Goal: Task Accomplishment & Management: Use online tool/utility

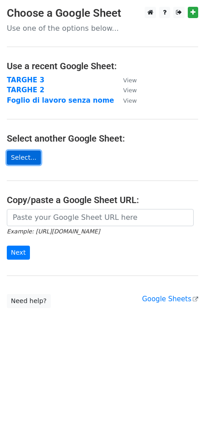
click at [23, 159] on link "Select..." at bounding box center [24, 158] width 34 height 14
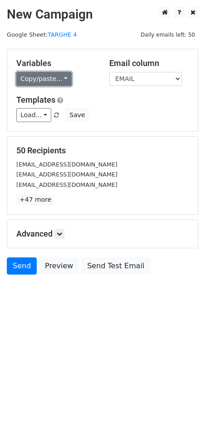
click at [30, 78] on link "Copy/paste..." at bounding box center [43, 79] width 55 height 14
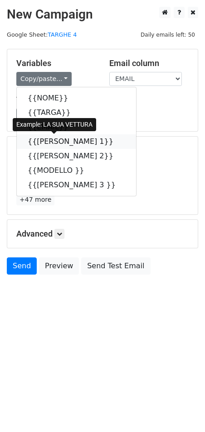
drag, startPoint x: 68, startPoint y: 144, endPoint x: 43, endPoint y: 144, distance: 24.4
click at [115, 144] on icon at bounding box center [118, 141] width 7 height 7
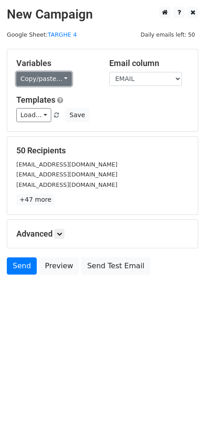
click at [36, 76] on link "Copy/paste..." at bounding box center [43, 79] width 55 height 14
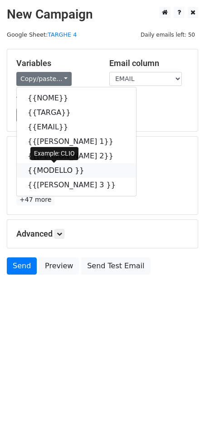
click at [86, 172] on icon at bounding box center [89, 170] width 7 height 7
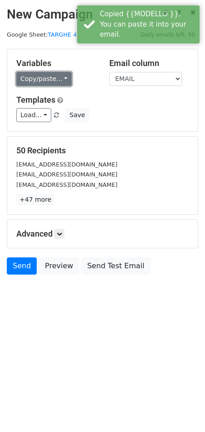
click at [55, 76] on link "Copy/paste..." at bounding box center [43, 79] width 55 height 14
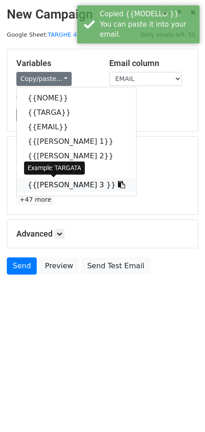
click at [118, 187] on icon at bounding box center [121, 184] width 7 height 7
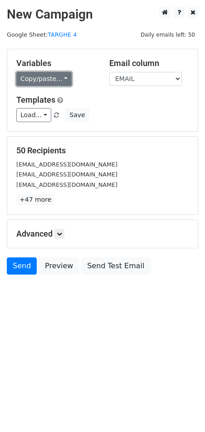
click at [38, 76] on link "Copy/paste..." at bounding box center [43, 79] width 55 height 14
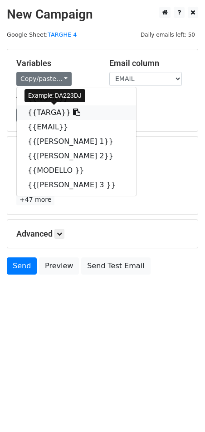
click at [71, 108] on span at bounding box center [76, 112] width 10 height 9
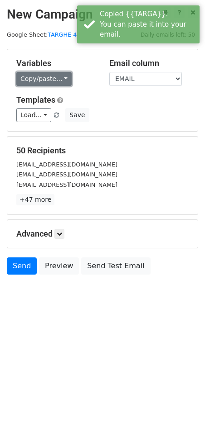
click at [44, 80] on link "Copy/paste..." at bounding box center [43, 79] width 55 height 14
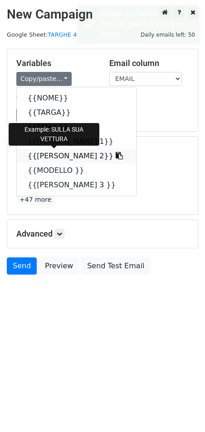
click at [54, 158] on link "{{[PERSON_NAME] 2}}" at bounding box center [76, 156] width 119 height 14
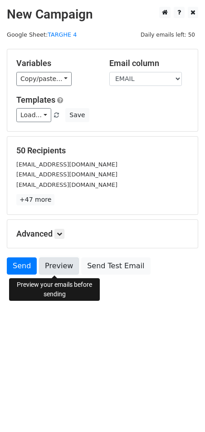
click at [64, 268] on link "Preview" at bounding box center [59, 266] width 40 height 17
click at [62, 269] on link "Preview" at bounding box center [59, 266] width 40 height 17
click at [60, 270] on link "Preview" at bounding box center [59, 266] width 40 height 17
click at [64, 264] on link "Preview" at bounding box center [59, 266] width 40 height 17
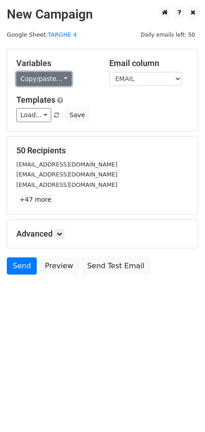
click at [57, 75] on link "Copy/paste..." at bounding box center [43, 79] width 55 height 14
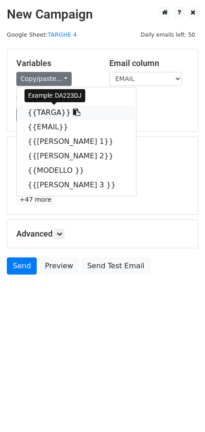
click at [73, 112] on icon at bounding box center [76, 112] width 7 height 7
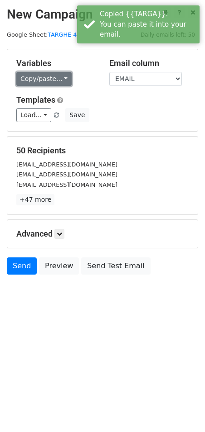
click at [50, 72] on link "Copy/paste..." at bounding box center [43, 79] width 55 height 14
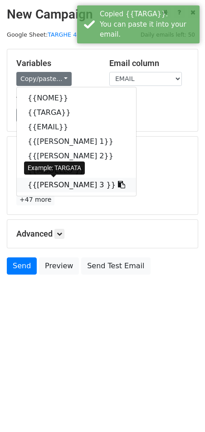
click at [118, 182] on icon at bounding box center [121, 184] width 7 height 7
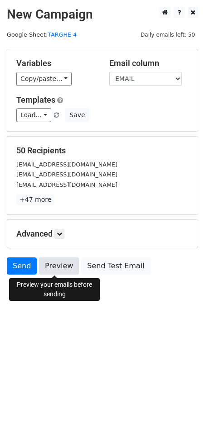
click at [55, 265] on link "Preview" at bounding box center [59, 266] width 40 height 17
click at [48, 269] on link "Preview" at bounding box center [59, 266] width 40 height 17
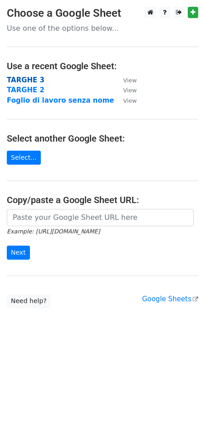
click at [15, 83] on strong "TARGHE 3" at bounding box center [26, 80] width 38 height 8
click at [38, 80] on strong "TARGHE 3" at bounding box center [26, 80] width 38 height 8
